Goal: Contribute content: Contribute content

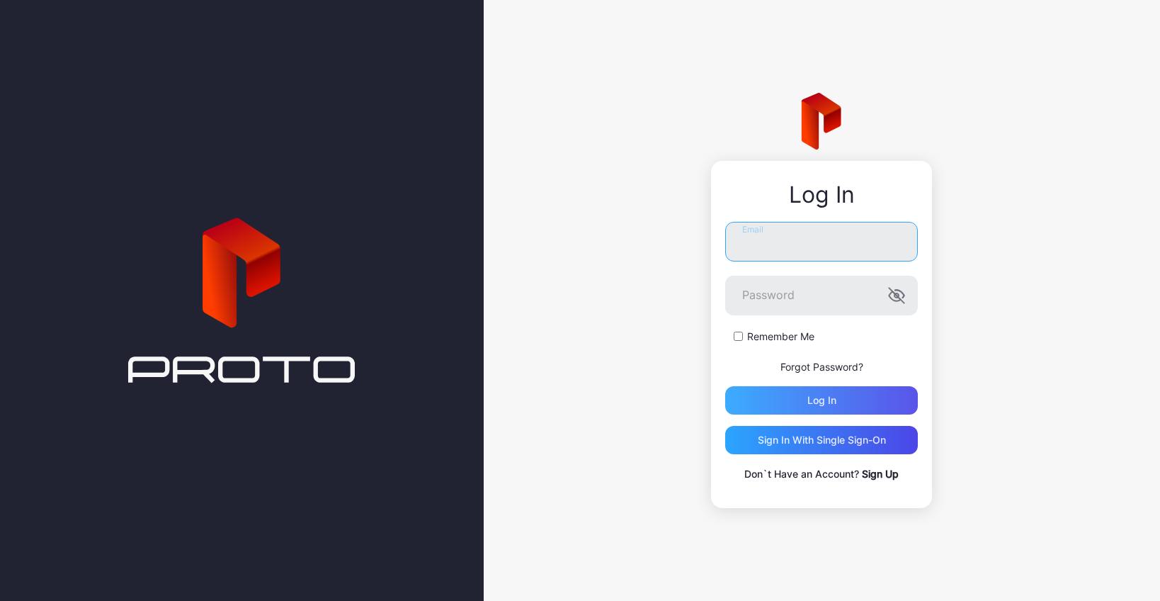
type input "**********"
click at [819, 397] on div "Log in" at bounding box center [822, 400] width 29 height 11
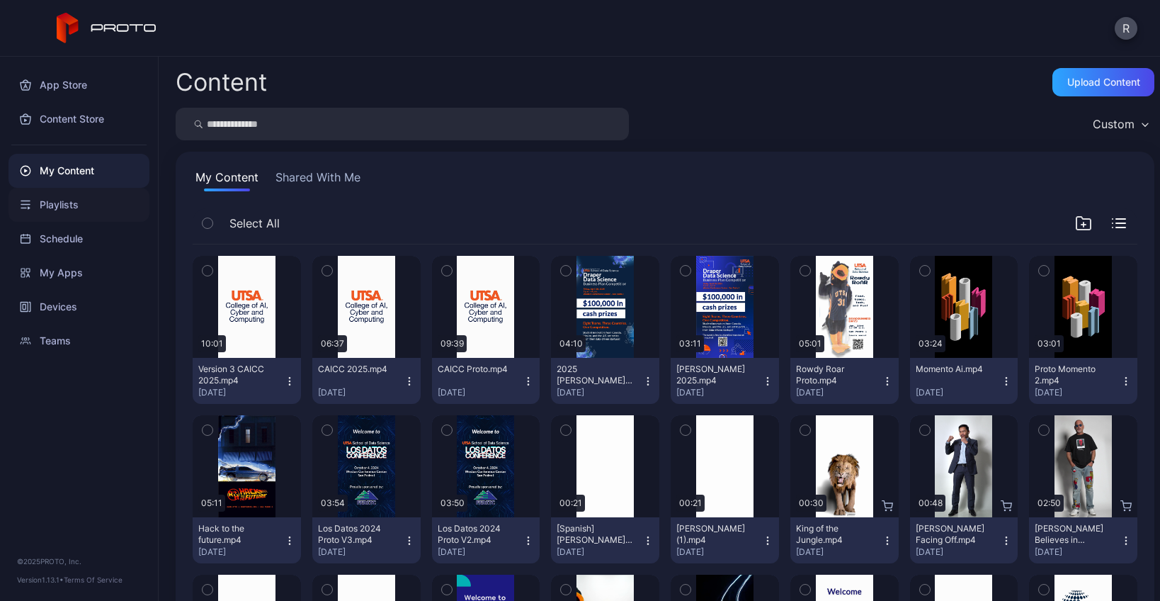
click at [70, 206] on div "Playlists" at bounding box center [79, 205] width 141 height 34
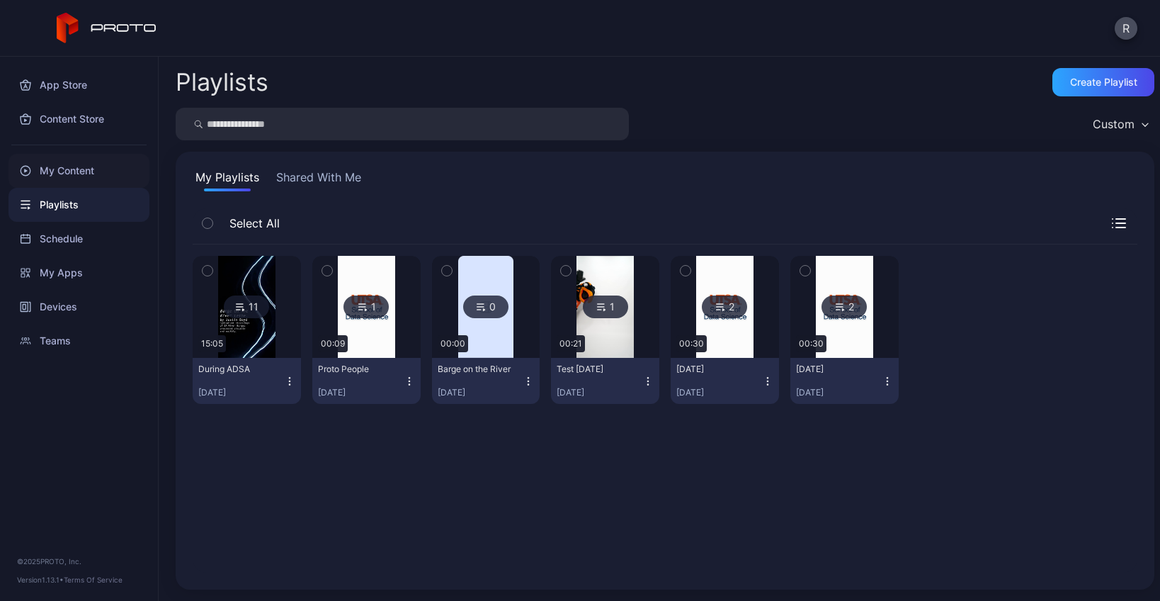
click at [67, 174] on div "My Content" at bounding box center [79, 171] width 141 height 34
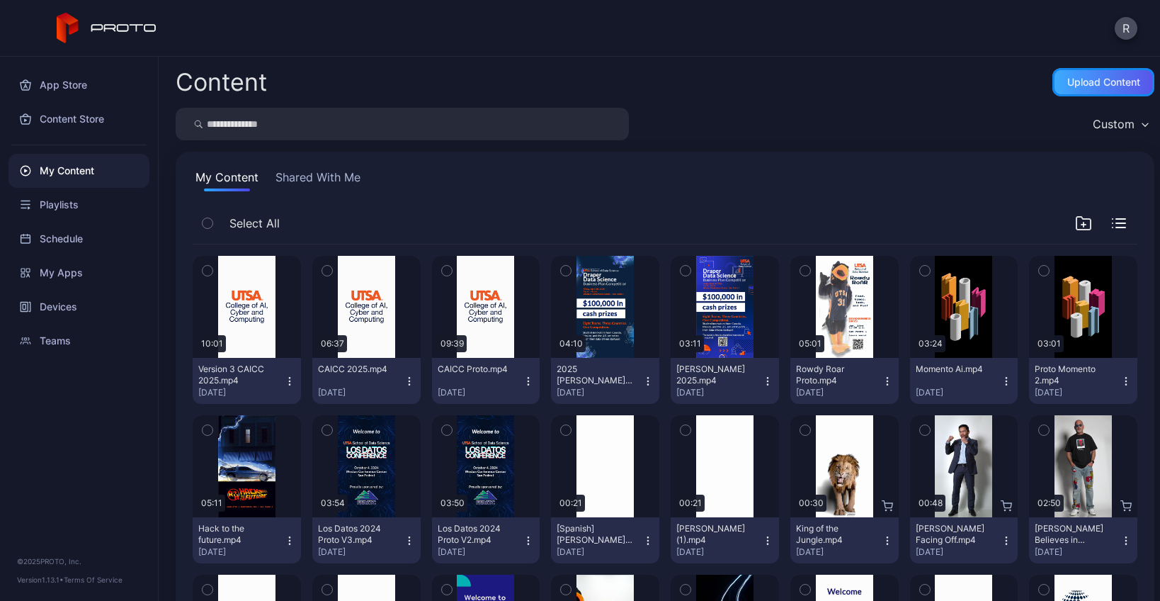
click at [1089, 82] on div "Upload Content" at bounding box center [1104, 82] width 73 height 11
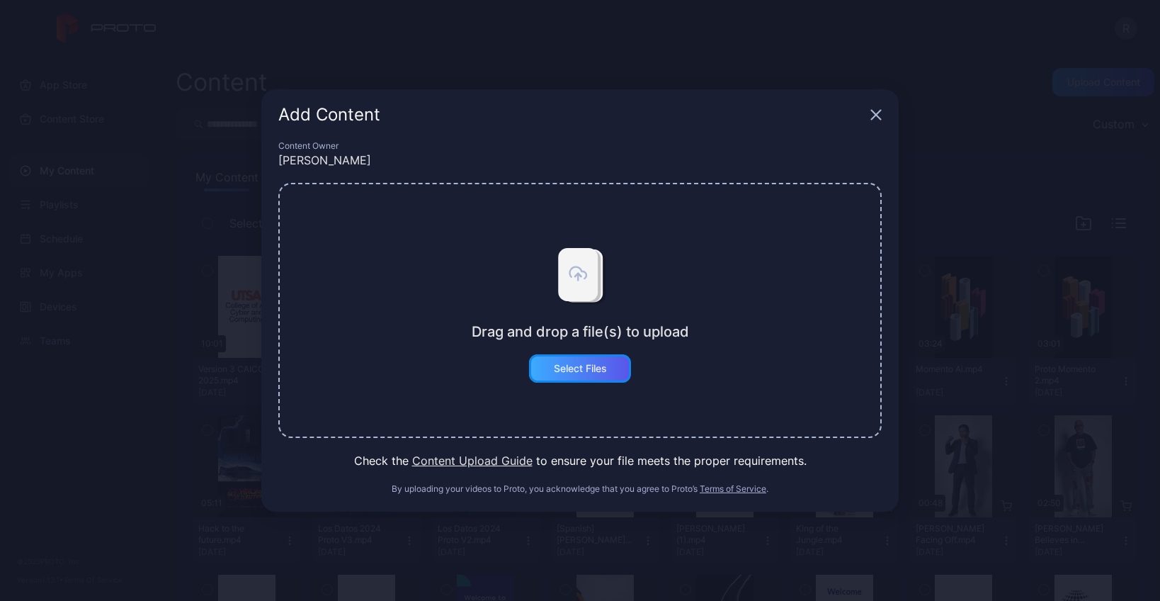
click at [570, 369] on div "Select Files" at bounding box center [580, 368] width 53 height 11
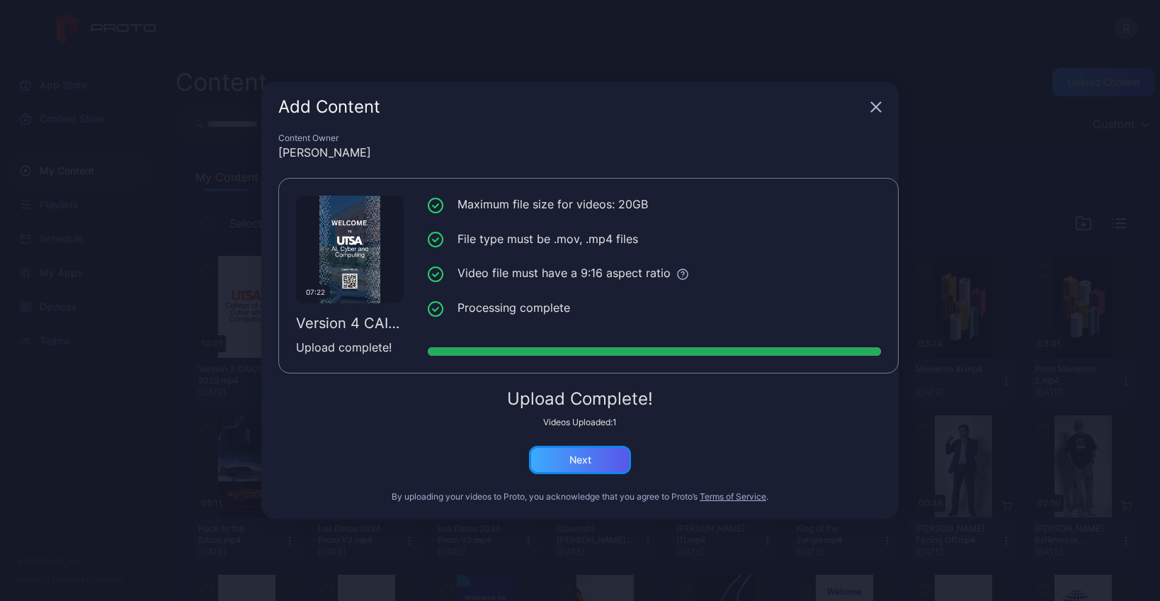
click at [553, 461] on div "Next" at bounding box center [580, 460] width 102 height 28
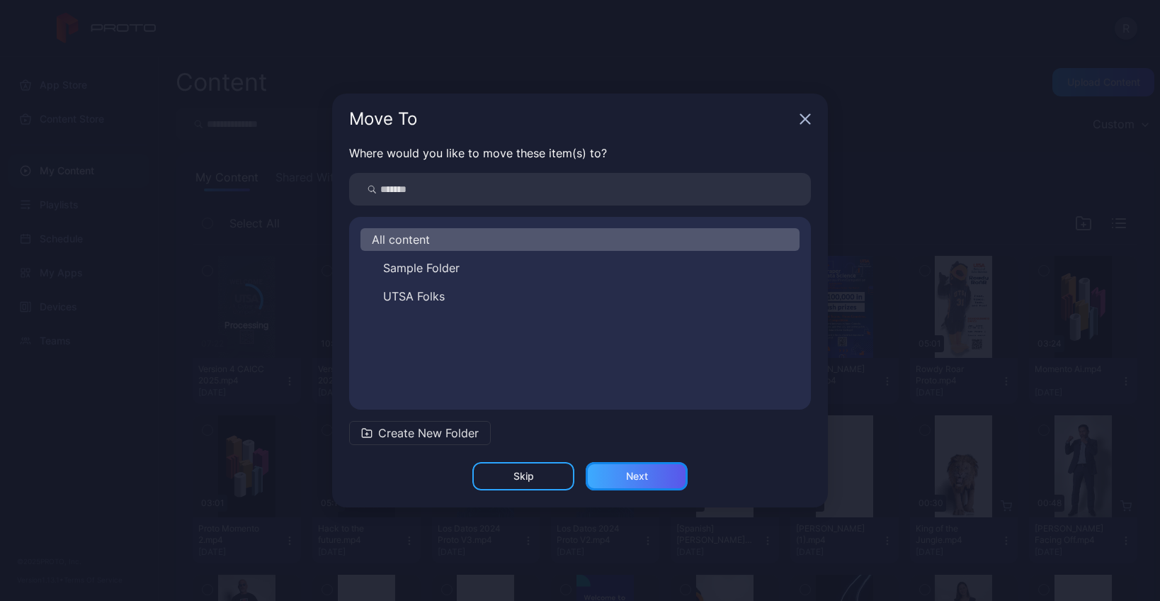
click at [631, 479] on div "Next" at bounding box center [637, 475] width 22 height 11
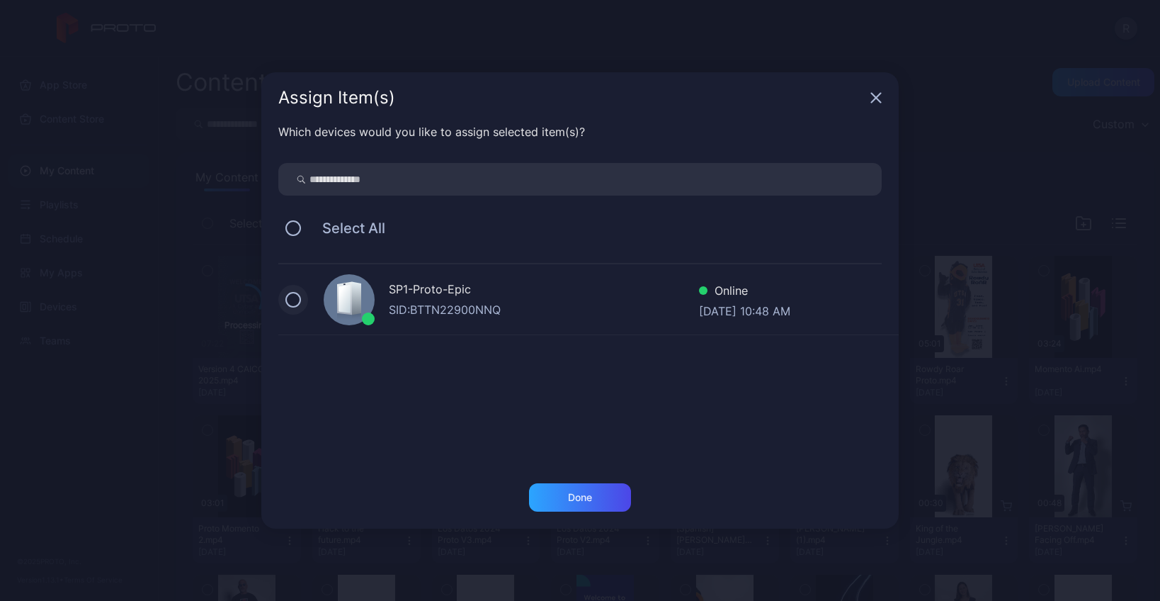
click at [291, 304] on button at bounding box center [294, 300] width 16 height 16
click at [565, 500] on div "Done" at bounding box center [580, 497] width 102 height 28
